Goal: Transaction & Acquisition: Purchase product/service

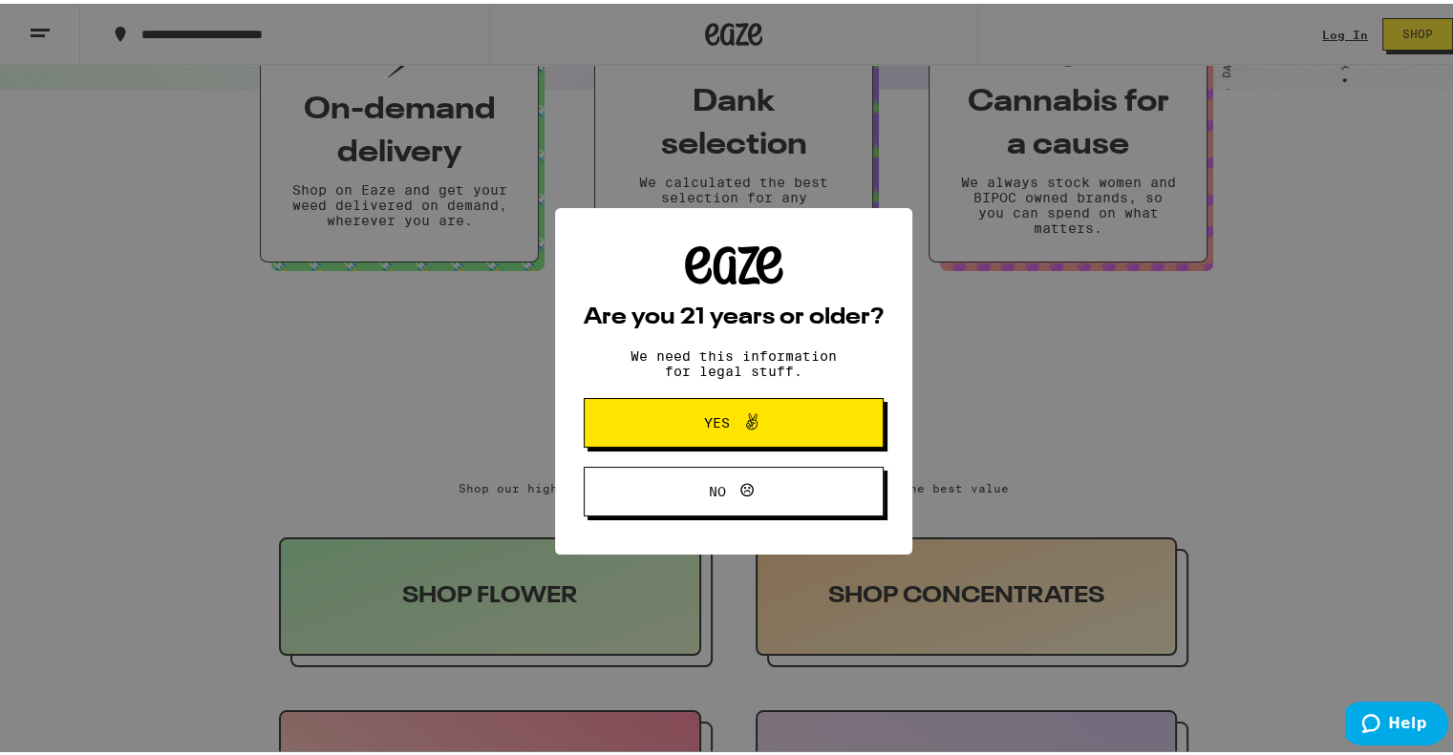
click at [771, 425] on span "Yes" at bounding box center [733, 419] width 145 height 25
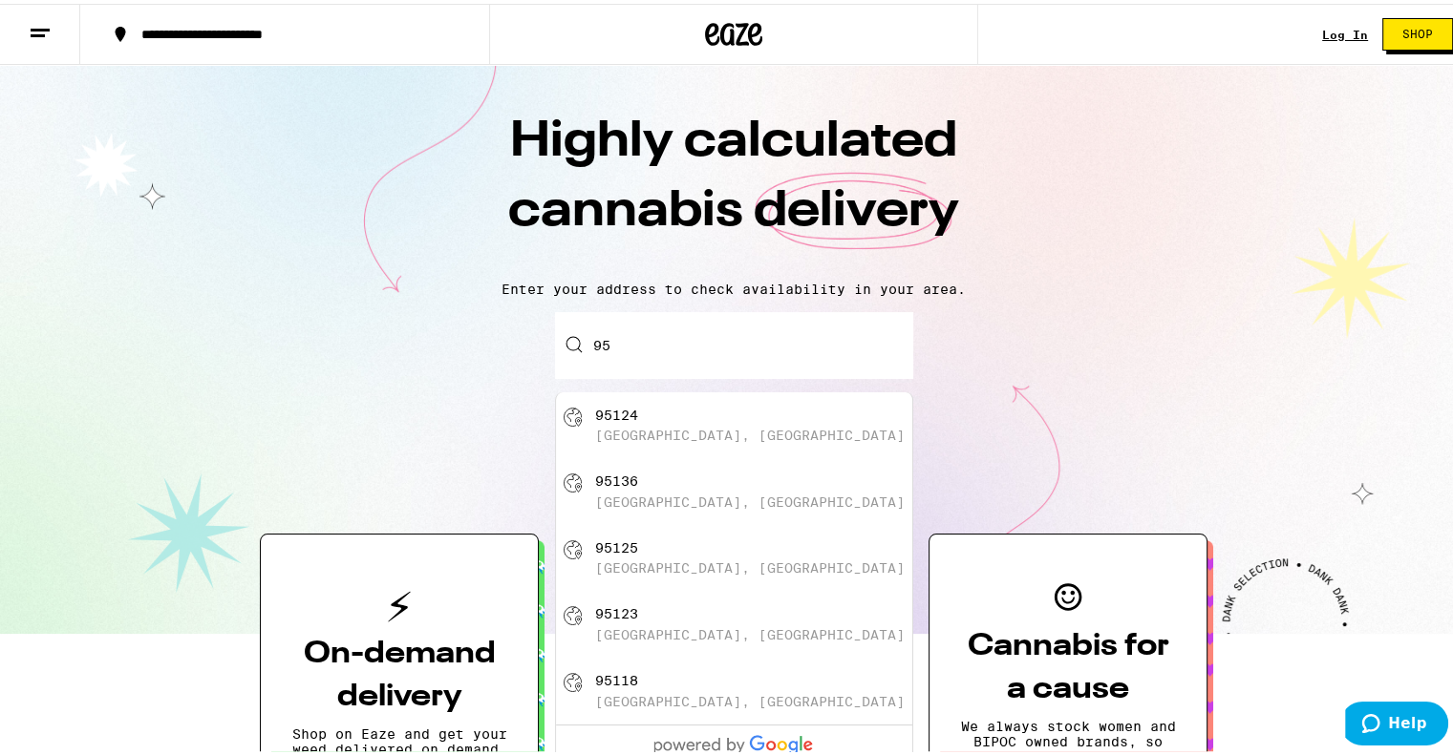
click at [653, 361] on input "95" at bounding box center [734, 341] width 358 height 67
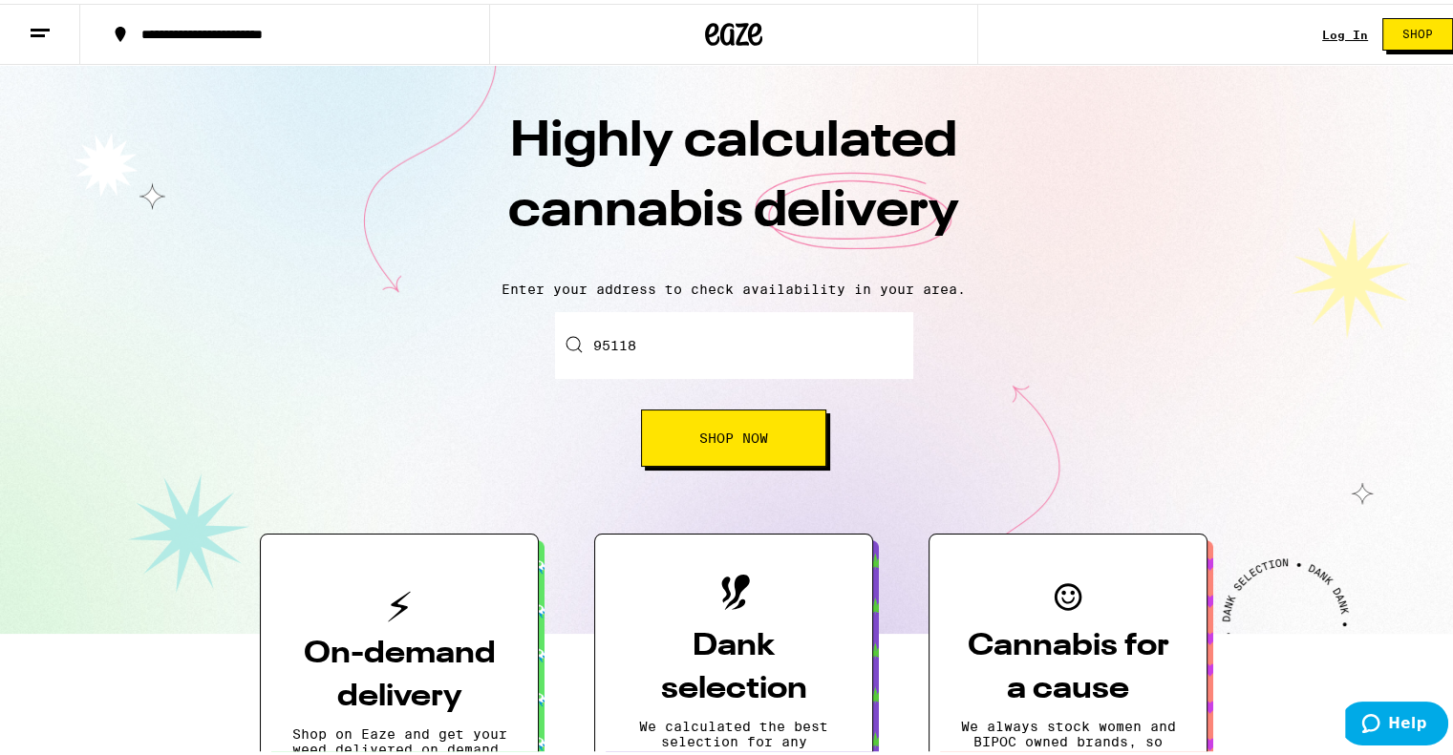
click at [991, 346] on div "Enter your delivery address 95118 Shop Now" at bounding box center [733, 385] width 1429 height 155
click at [704, 436] on span "Shop Now" at bounding box center [733, 434] width 69 height 13
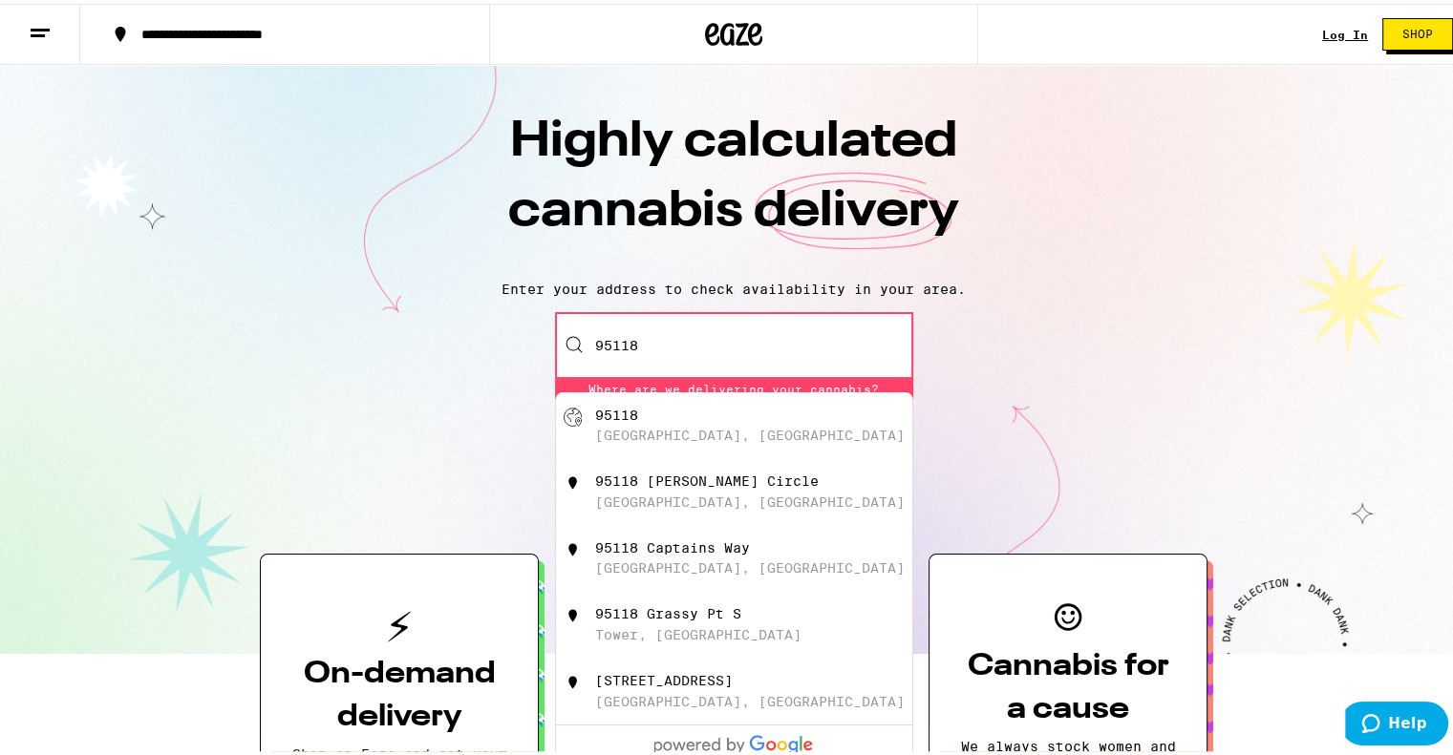
click at [658, 435] on div "[GEOGRAPHIC_DATA], [GEOGRAPHIC_DATA]" at bounding box center [749, 431] width 309 height 15
type input "[GEOGRAPHIC_DATA]"
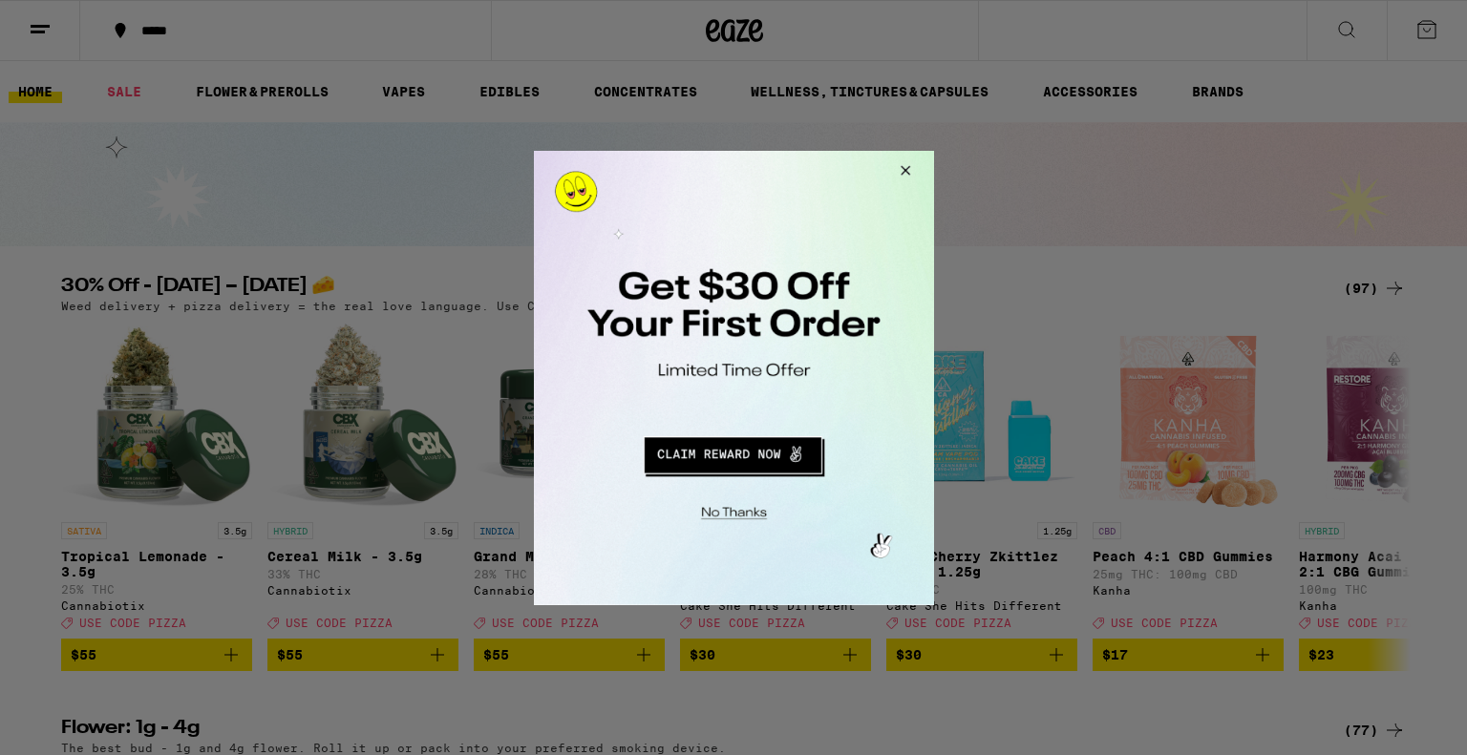
click at [728, 456] on button "Redirect to URL" at bounding box center [731, 452] width 332 height 46
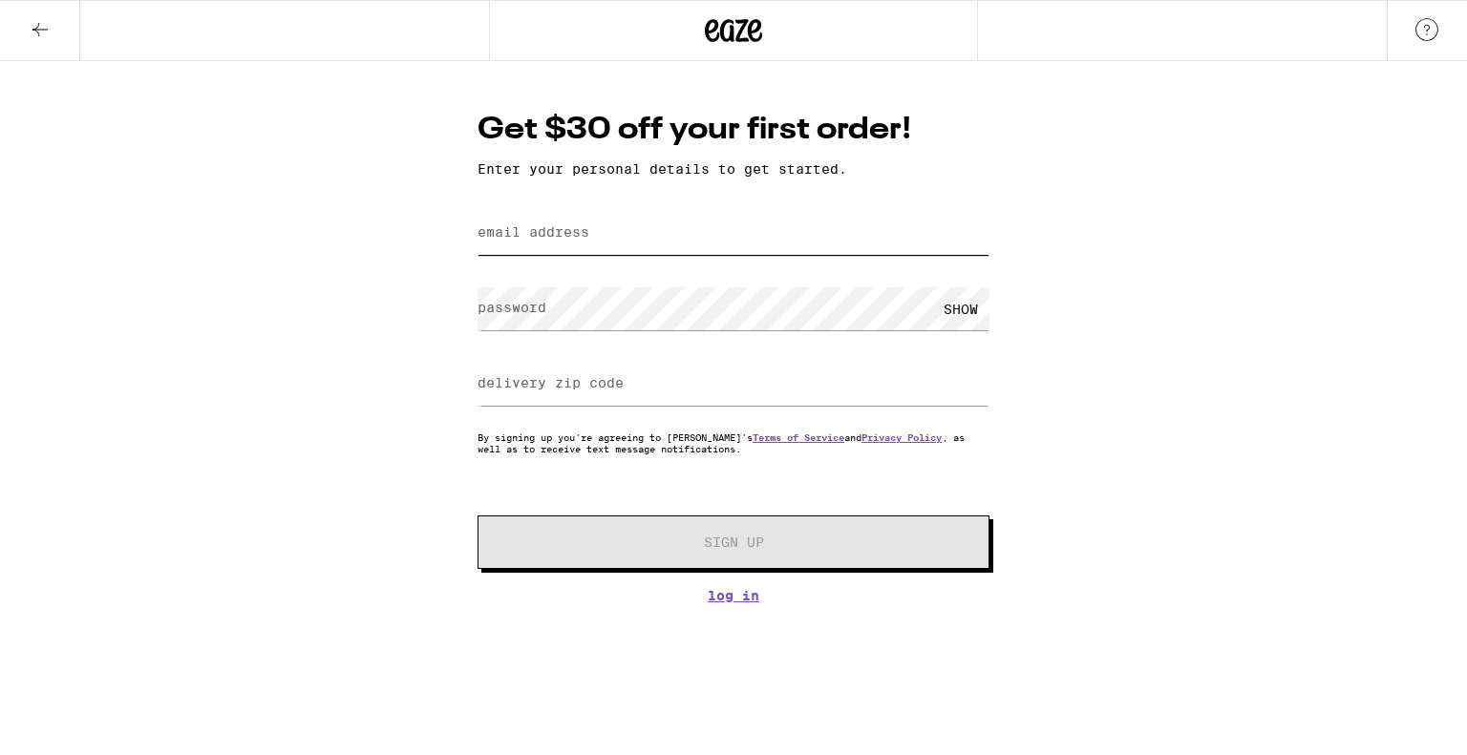
click at [611, 230] on input "email address" at bounding box center [733, 233] width 512 height 43
type input "[EMAIL_ADDRESS][DOMAIN_NAME]"
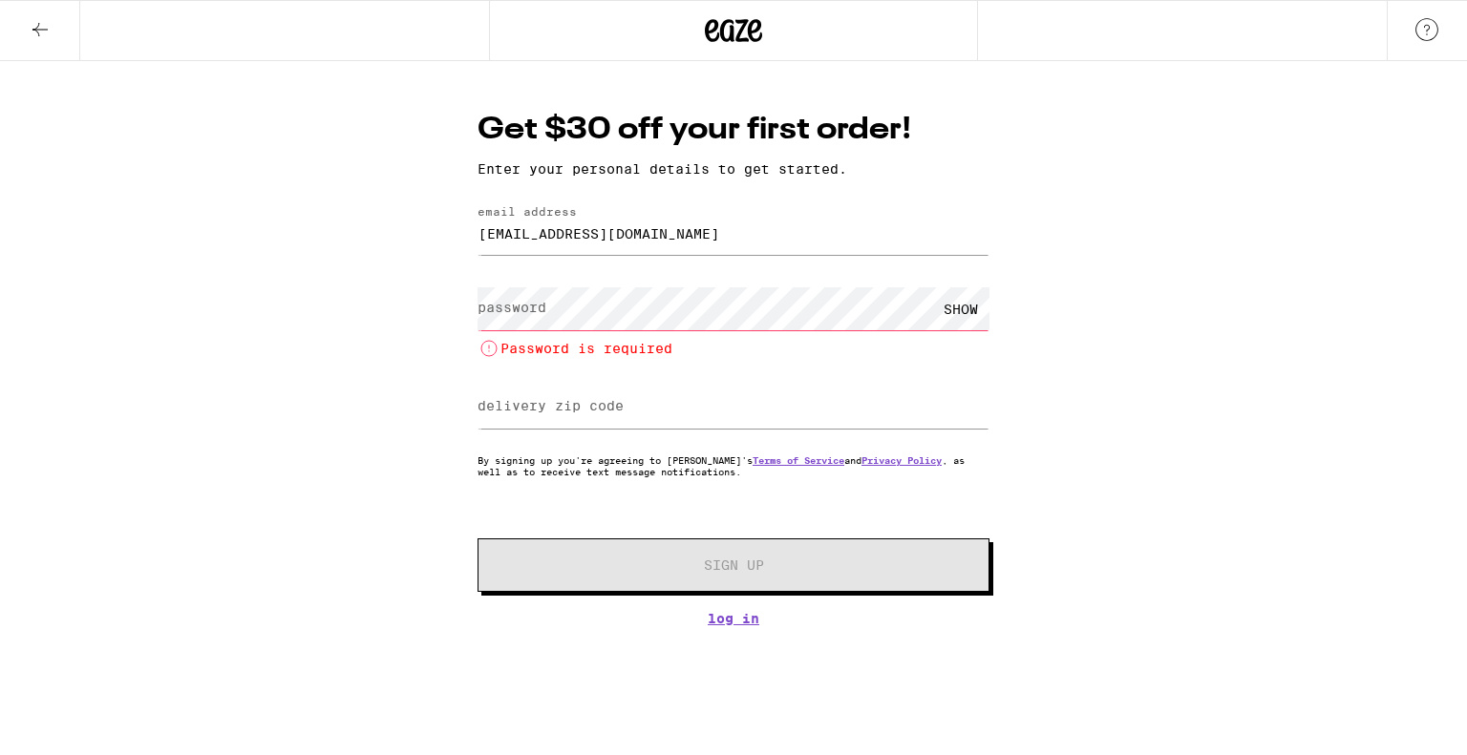
click at [558, 384] on div "delivery zip code" at bounding box center [733, 407] width 512 height 56
click at [551, 413] on label "delivery zip code" at bounding box center [550, 405] width 146 height 15
type input "95118"
click at [527, 310] on label "password" at bounding box center [511, 307] width 69 height 15
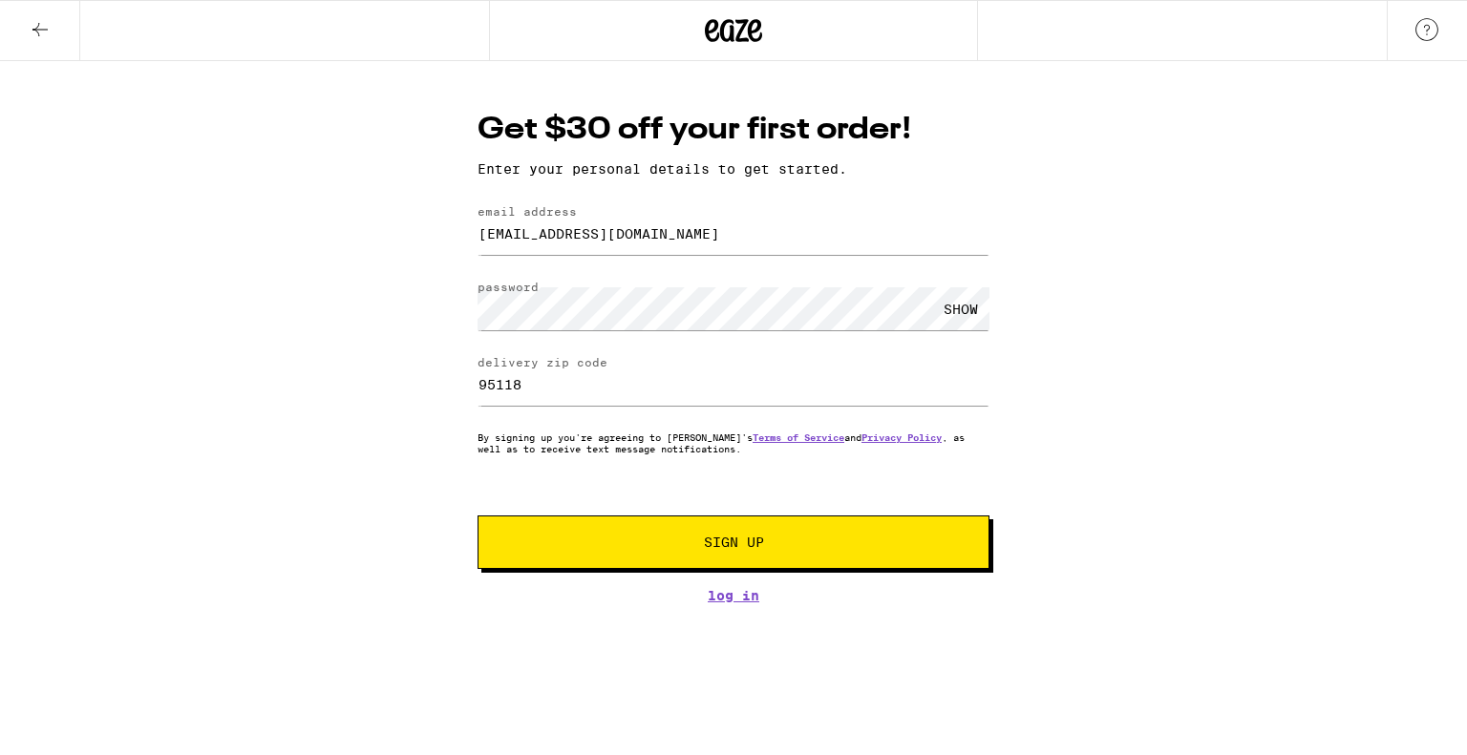
click at [947, 312] on div "SHOW" at bounding box center [960, 308] width 57 height 43
click at [725, 543] on span "Sign Up" at bounding box center [734, 542] width 60 height 13
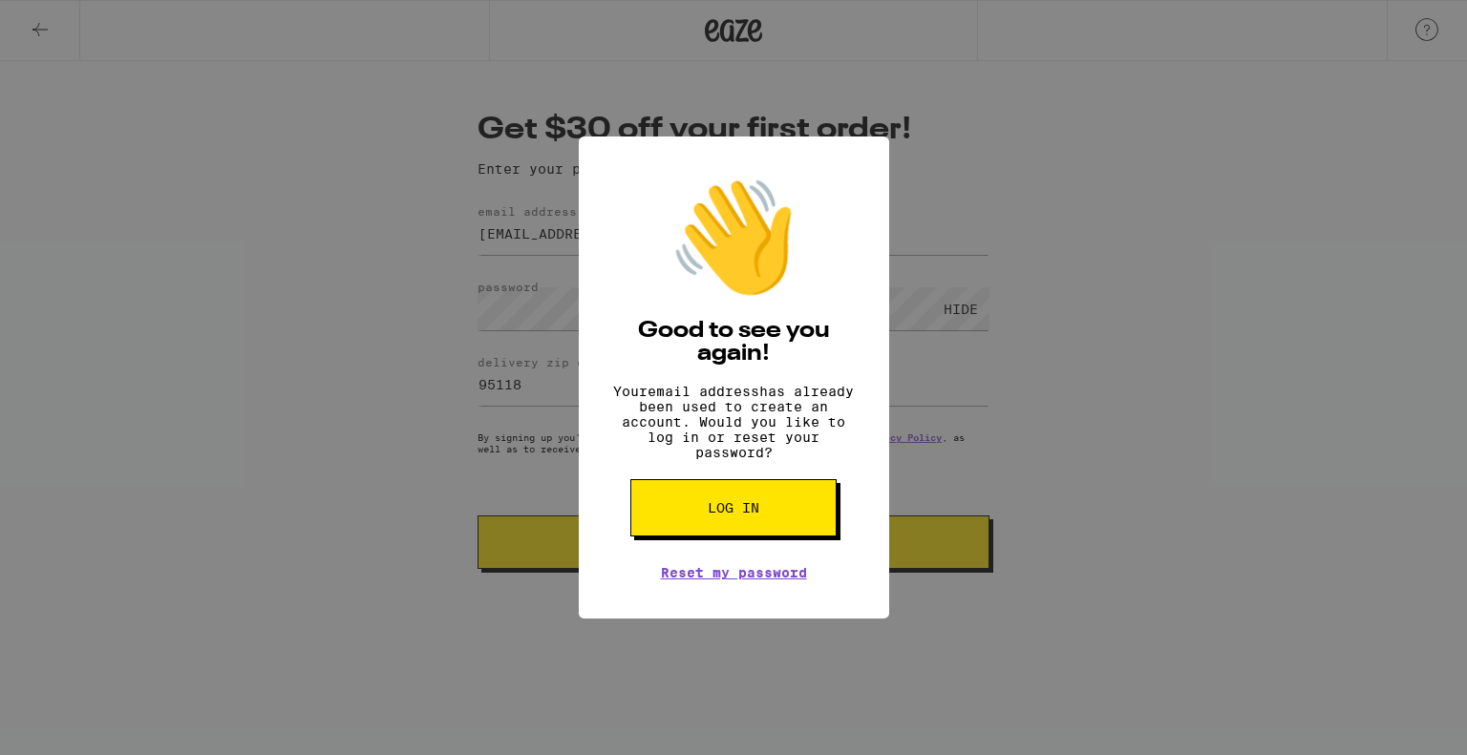
click at [0, 0] on div "👋 Good to see you again! Your email address has already been used to create an …" at bounding box center [0, 0] width 0 height 0
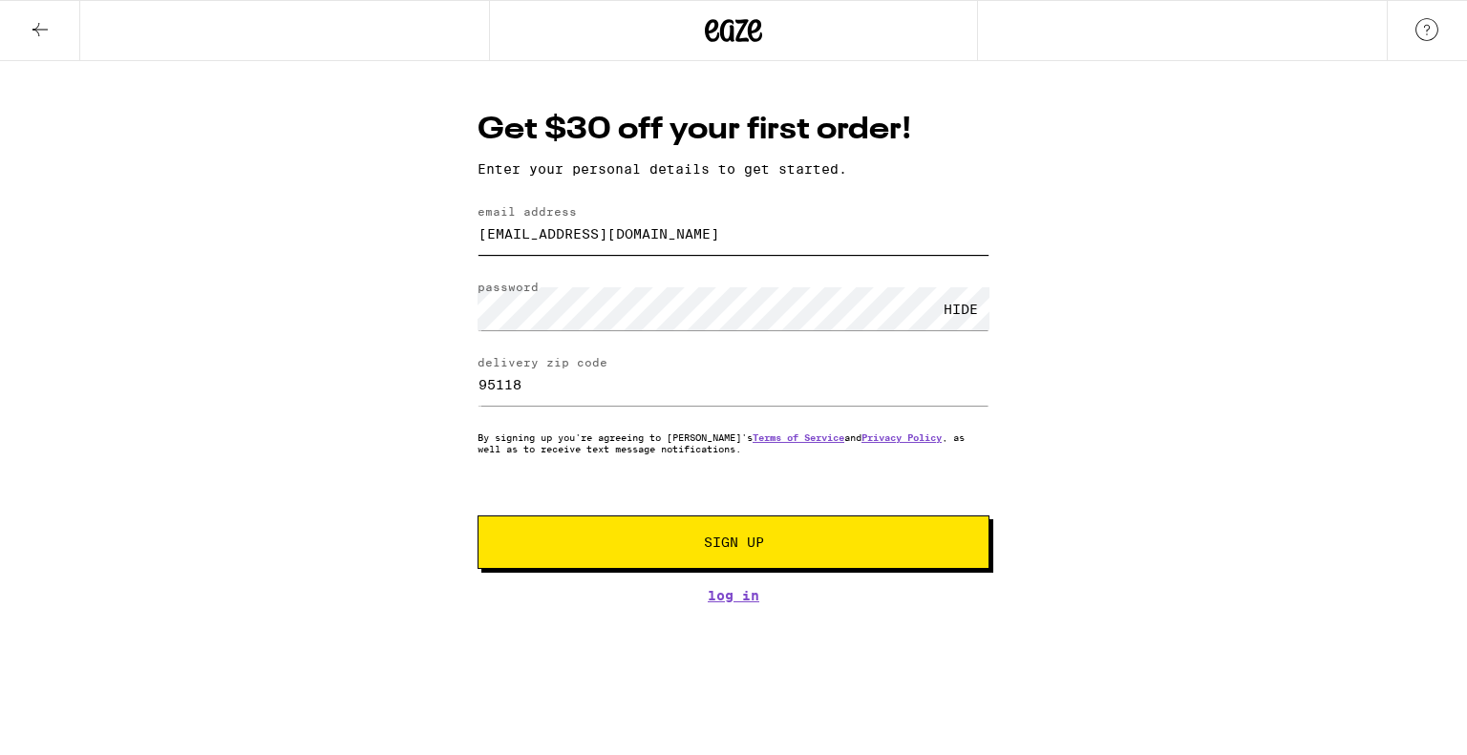
drag, startPoint x: 667, startPoint y: 231, endPoint x: 460, endPoint y: 219, distance: 206.6
click at [460, 219] on div "Get $30 off your first order! Enter your personal details to get started. email…" at bounding box center [733, 356] width 550 height 495
type input "mcpathealy@yahoo.com"
click at [665, 538] on button "Sign Up" at bounding box center [733, 542] width 512 height 53
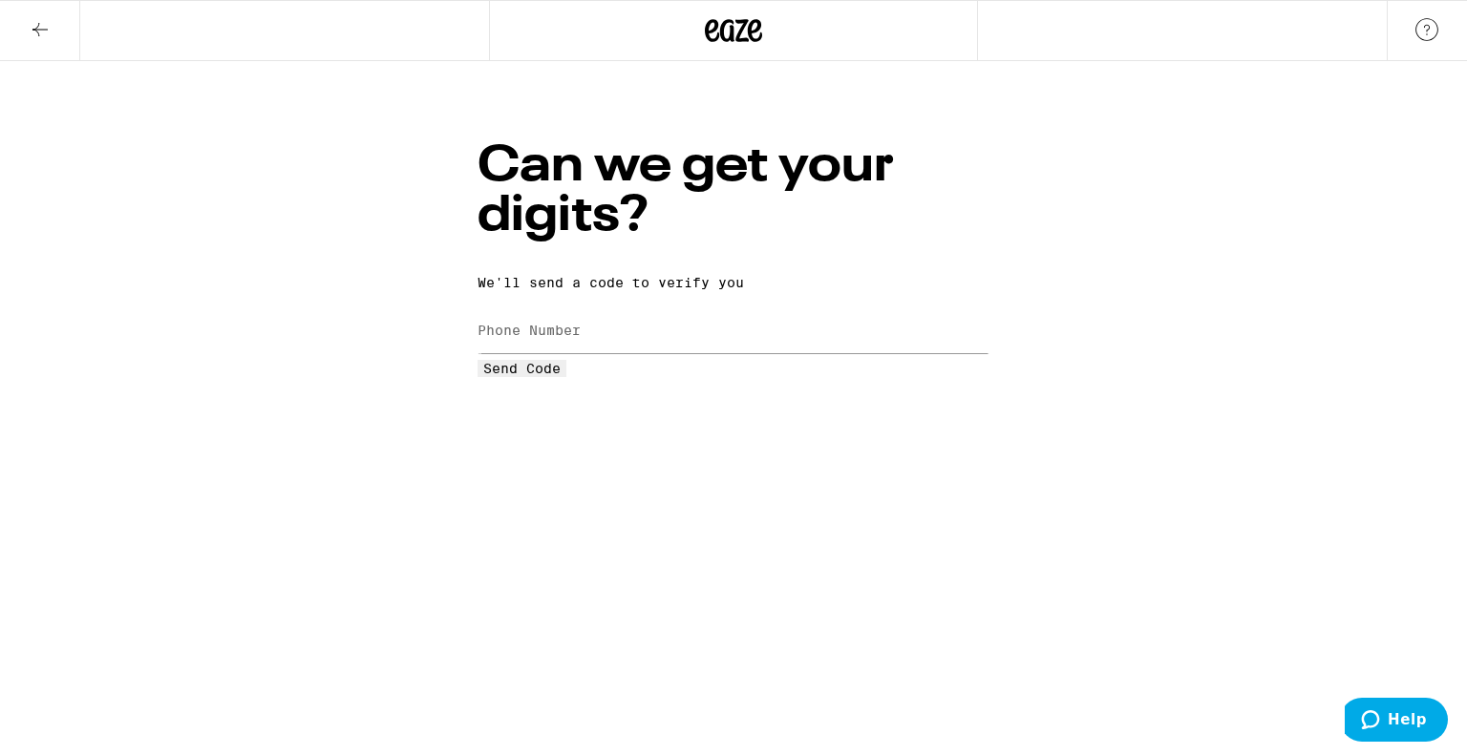
click at [581, 323] on label "Phone Number" at bounding box center [528, 330] width 103 height 15
click at [561, 376] on span "Send Code" at bounding box center [521, 368] width 77 height 15
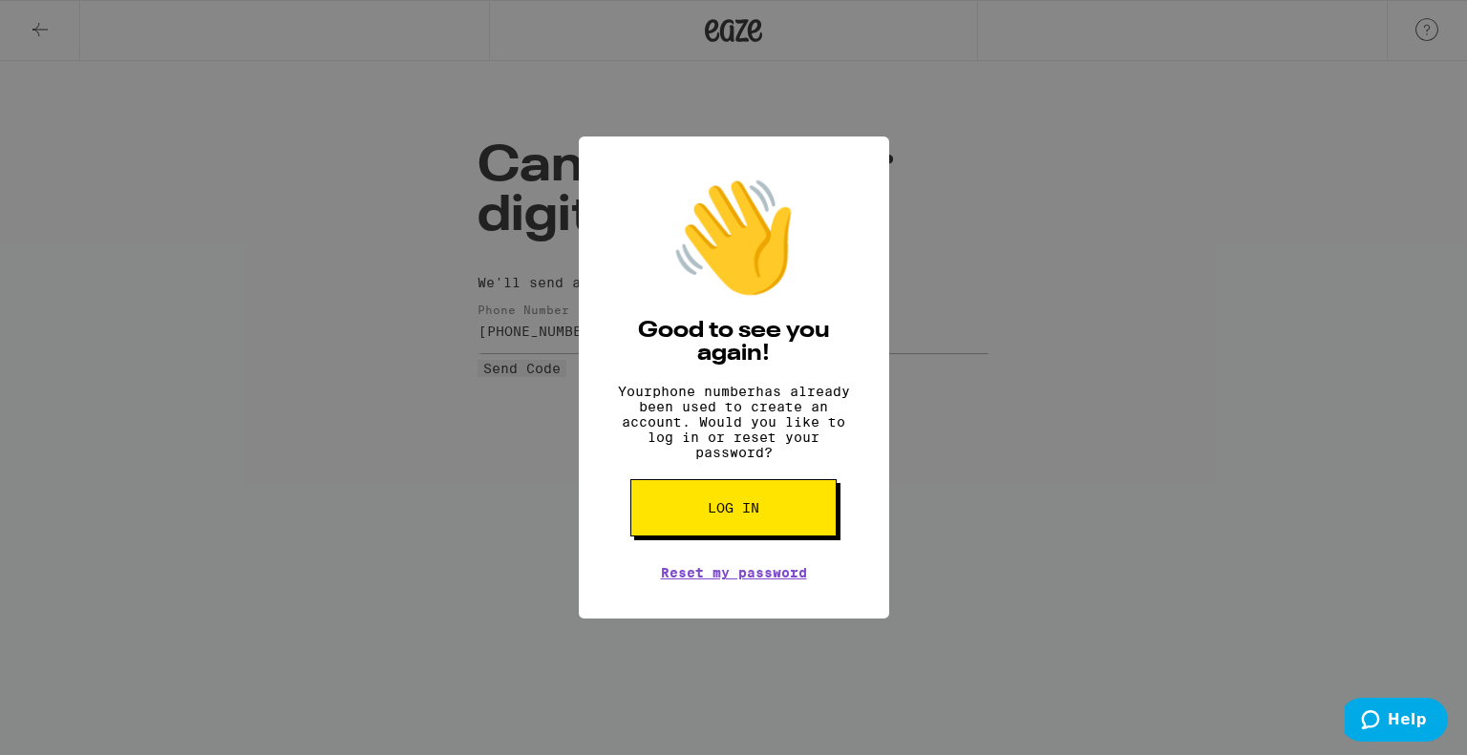
click at [368, 329] on div "👋 Good to see you again! Your phone number has already been used to create an a…" at bounding box center [733, 377] width 1467 height 755
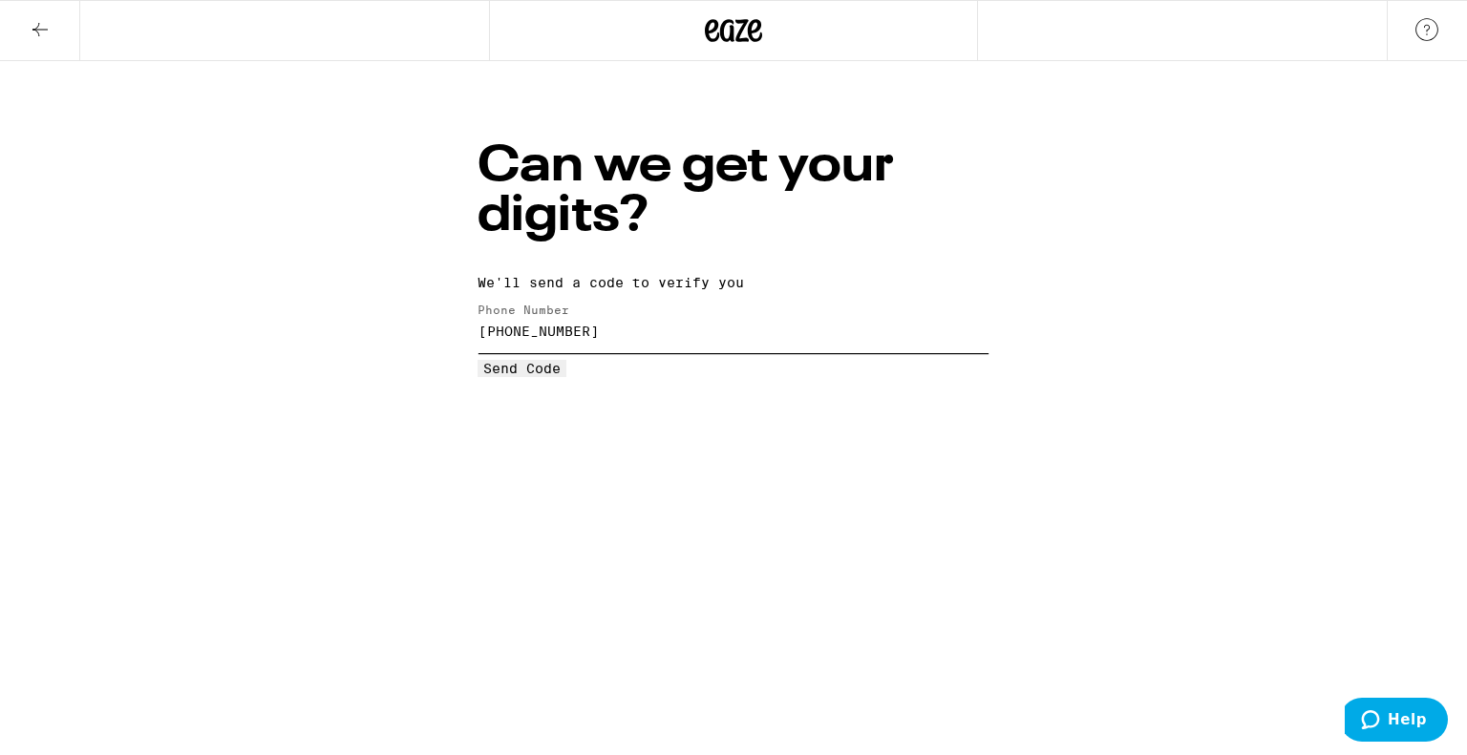
click at [795, 310] on input "(408) 838-6361" at bounding box center [733, 331] width 512 height 43
type input "(408) 850-3413"
click at [561, 376] on span "Send Code" at bounding box center [521, 368] width 77 height 15
